Goal: Navigation & Orientation: Find specific page/section

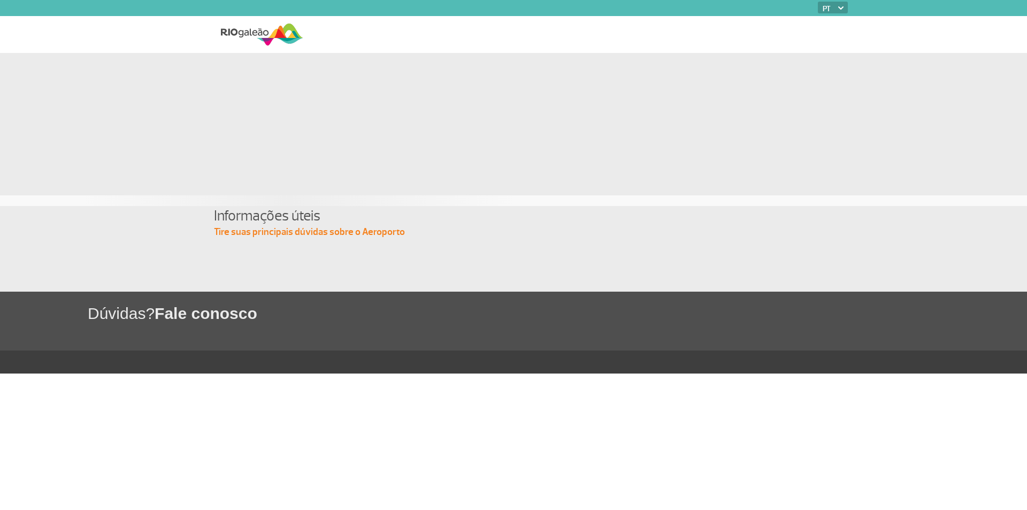
click at [237, 36] on img at bounding box center [262, 34] width 82 height 26
click at [242, 32] on img at bounding box center [262, 34] width 82 height 26
